Goal: Obtain resource: Download file/media

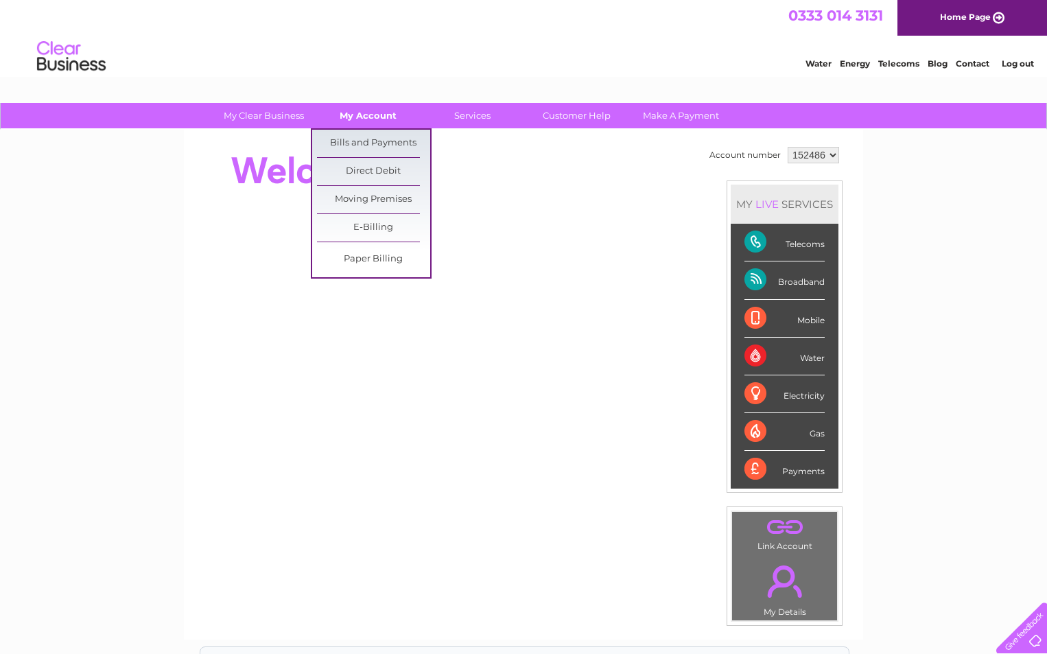
click at [370, 115] on link "My Account" at bounding box center [367, 115] width 113 height 25
click at [362, 142] on link "Bills and Payments" at bounding box center [373, 143] width 113 height 27
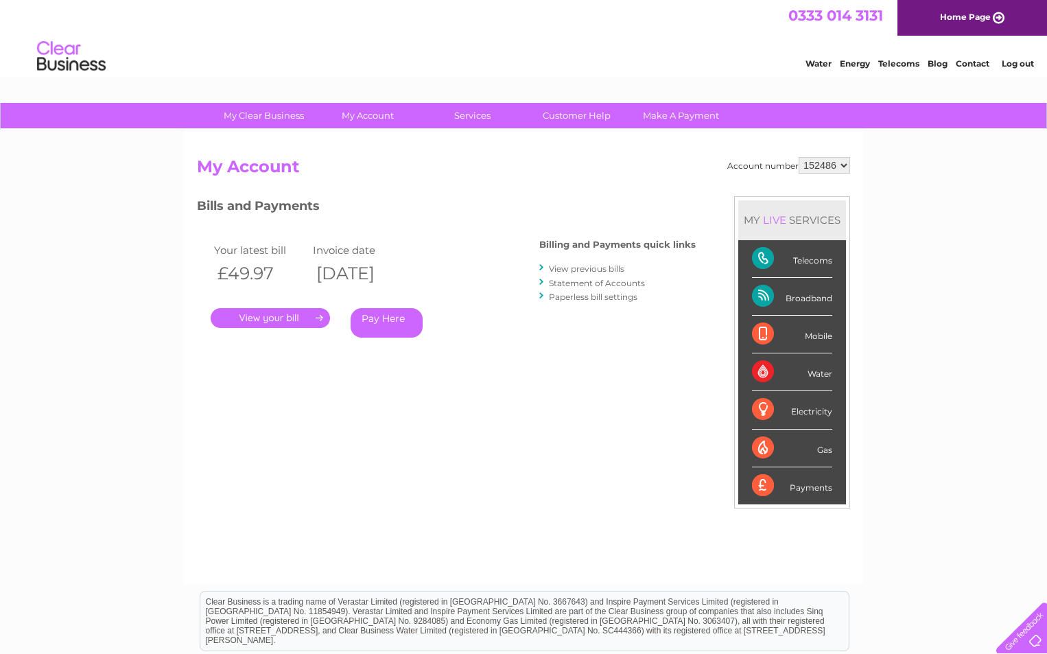
click at [278, 319] on link "." at bounding box center [270, 318] width 119 height 20
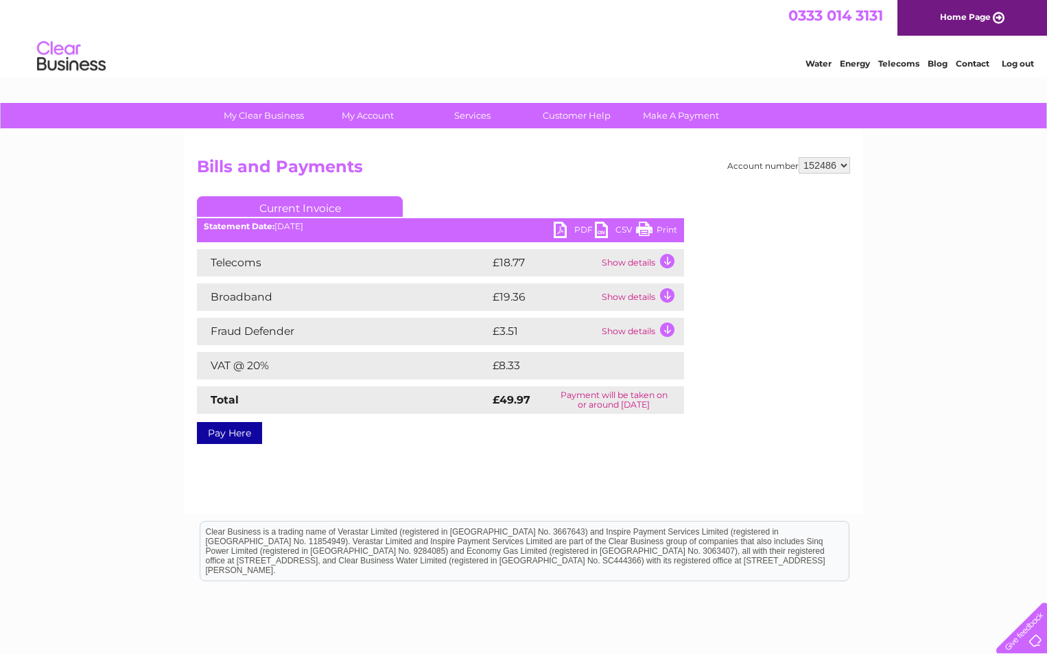
click at [562, 231] on link "PDF" at bounding box center [574, 232] width 41 height 20
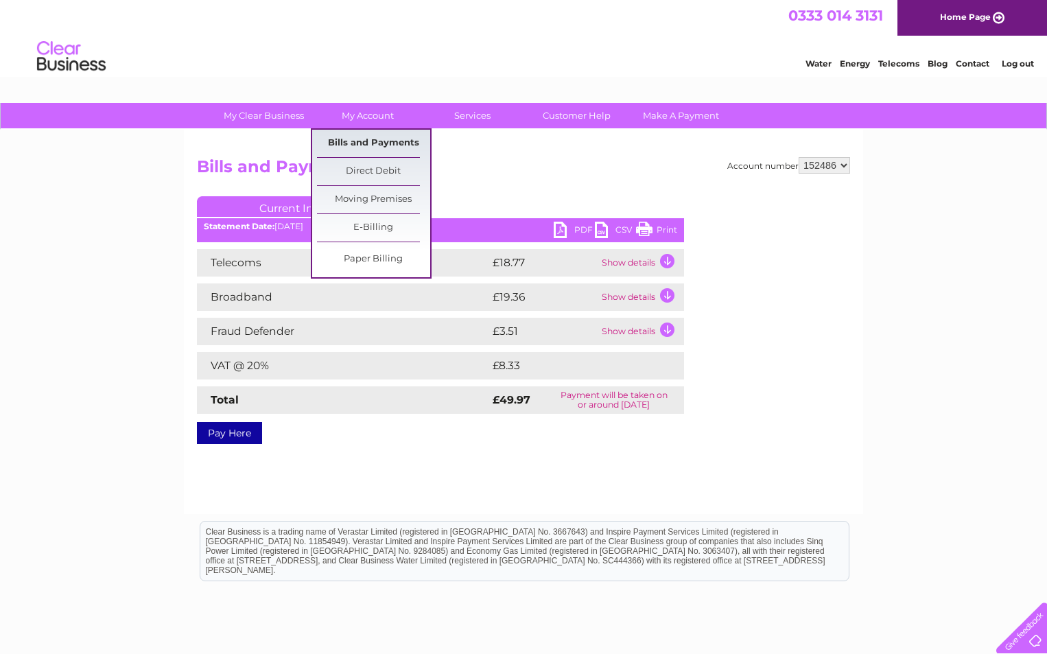
click at [361, 143] on link "Bills and Payments" at bounding box center [373, 143] width 113 height 27
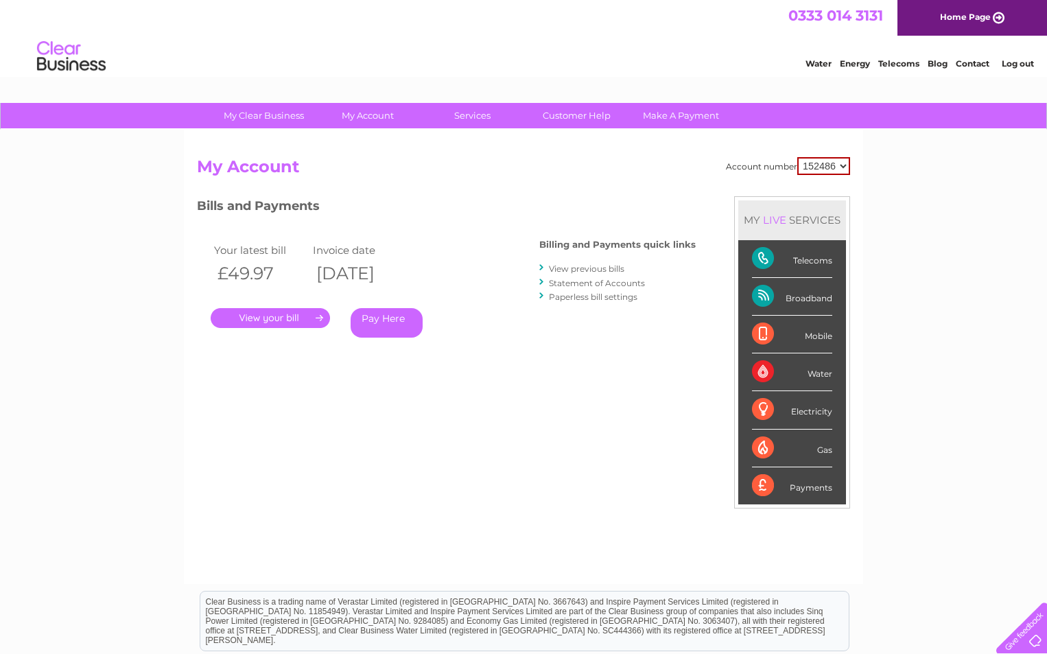
click at [567, 268] on link "View previous bills" at bounding box center [586, 268] width 75 height 10
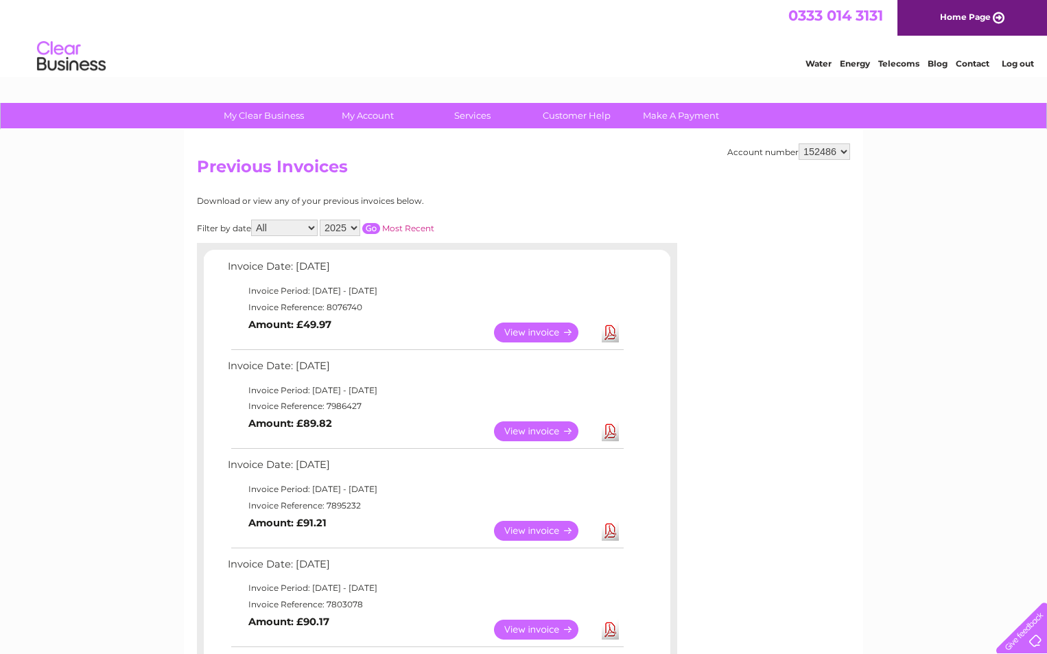
click at [613, 435] on link "Download" at bounding box center [610, 431] width 17 height 20
